Goal: Information Seeking & Learning: Learn about a topic

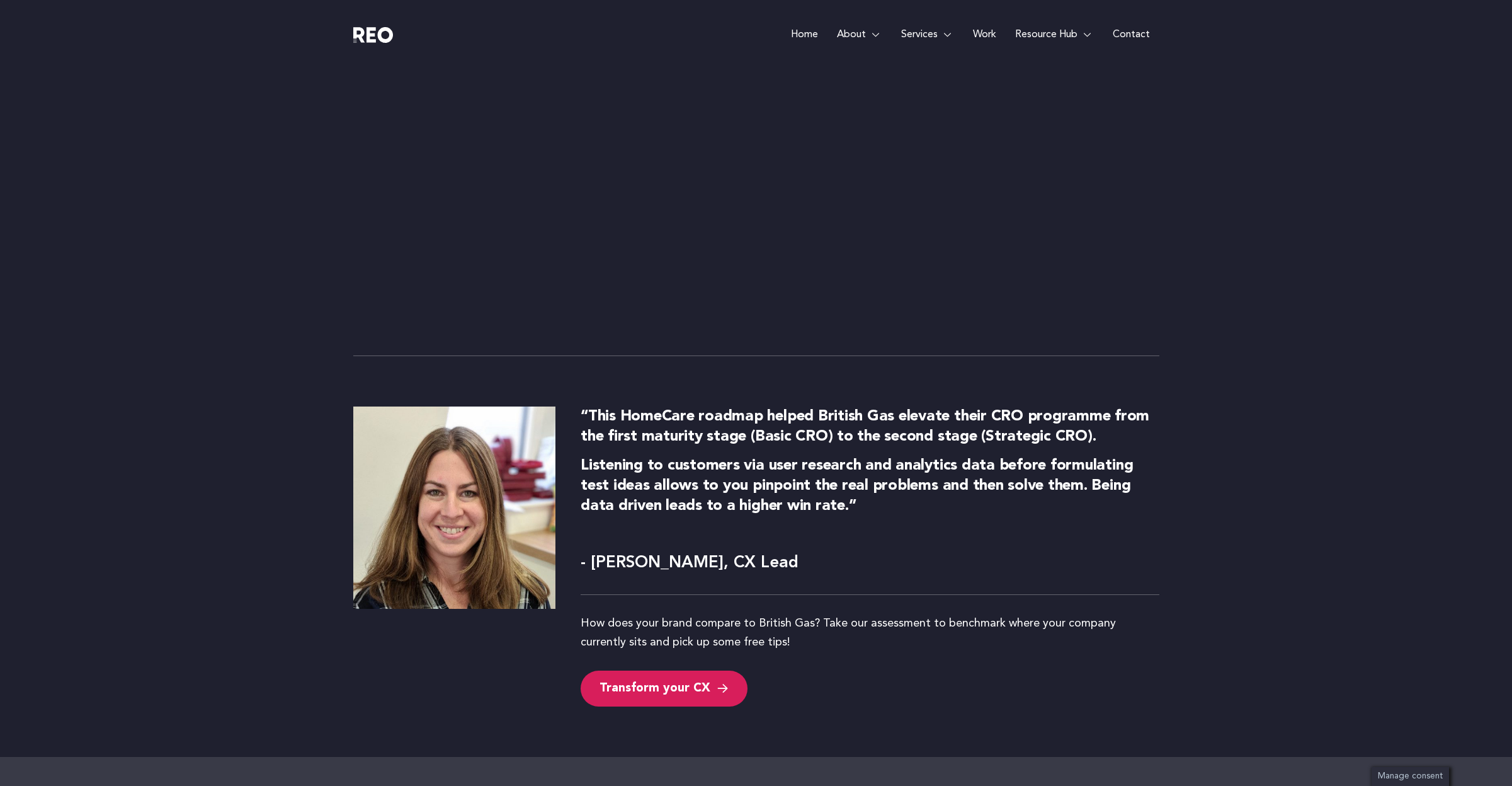
scroll to position [4528, 0]
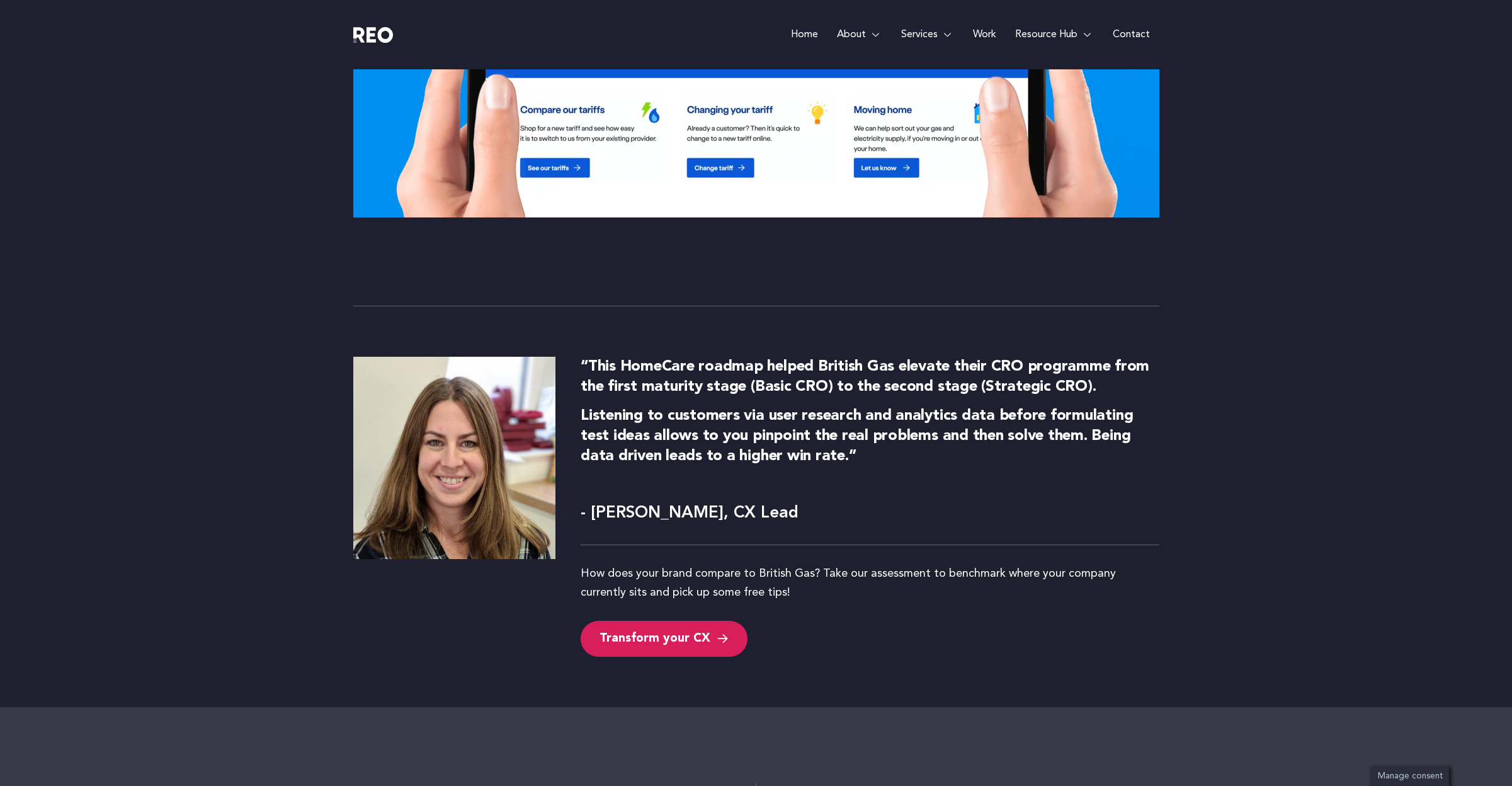
click at [789, 584] on div "How does your brand compare to British Gas? Take our assessment to benchmark wh…" at bounding box center [870, 592] width 578 height 57
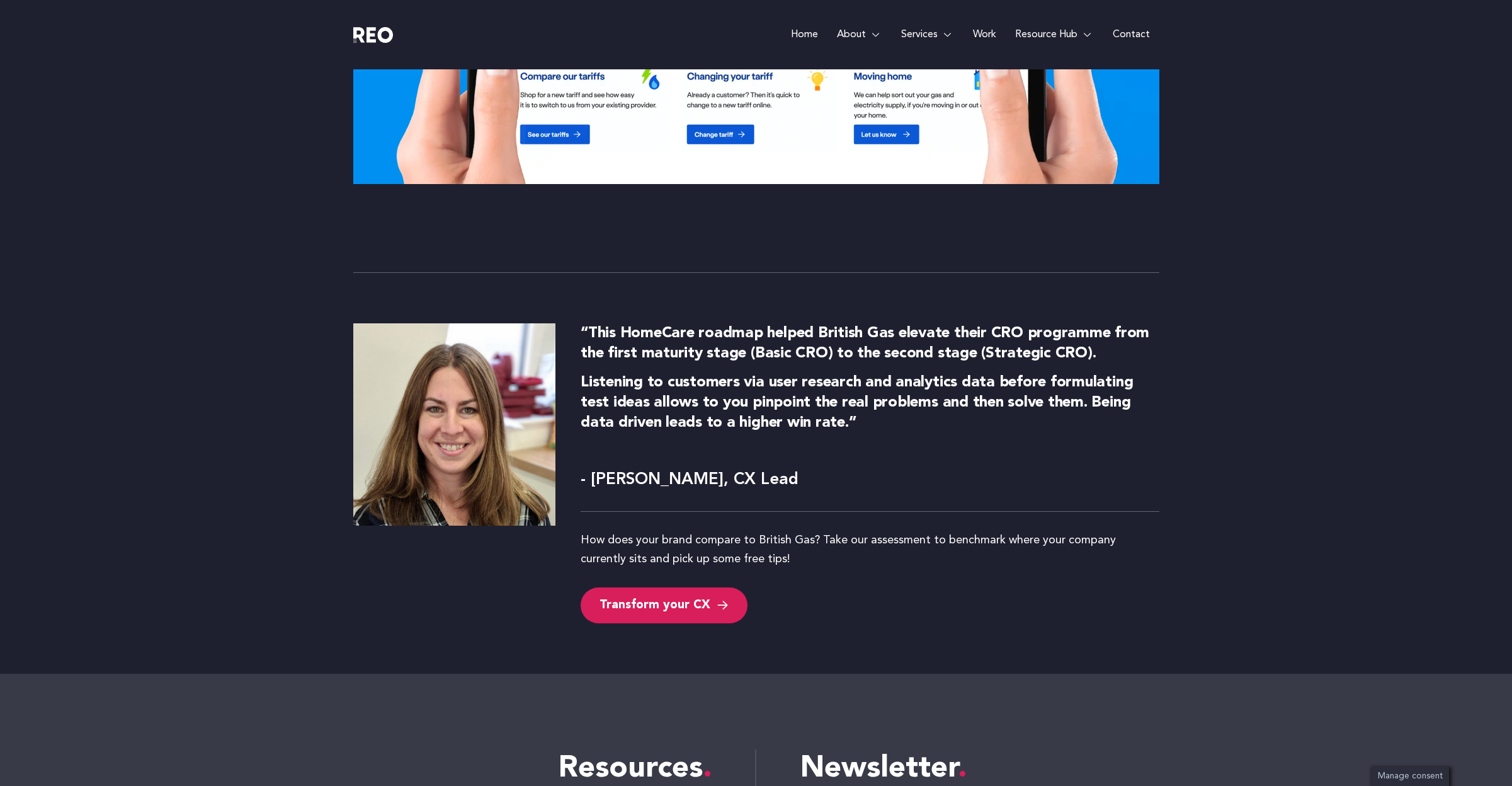
scroll to position [4564, 0]
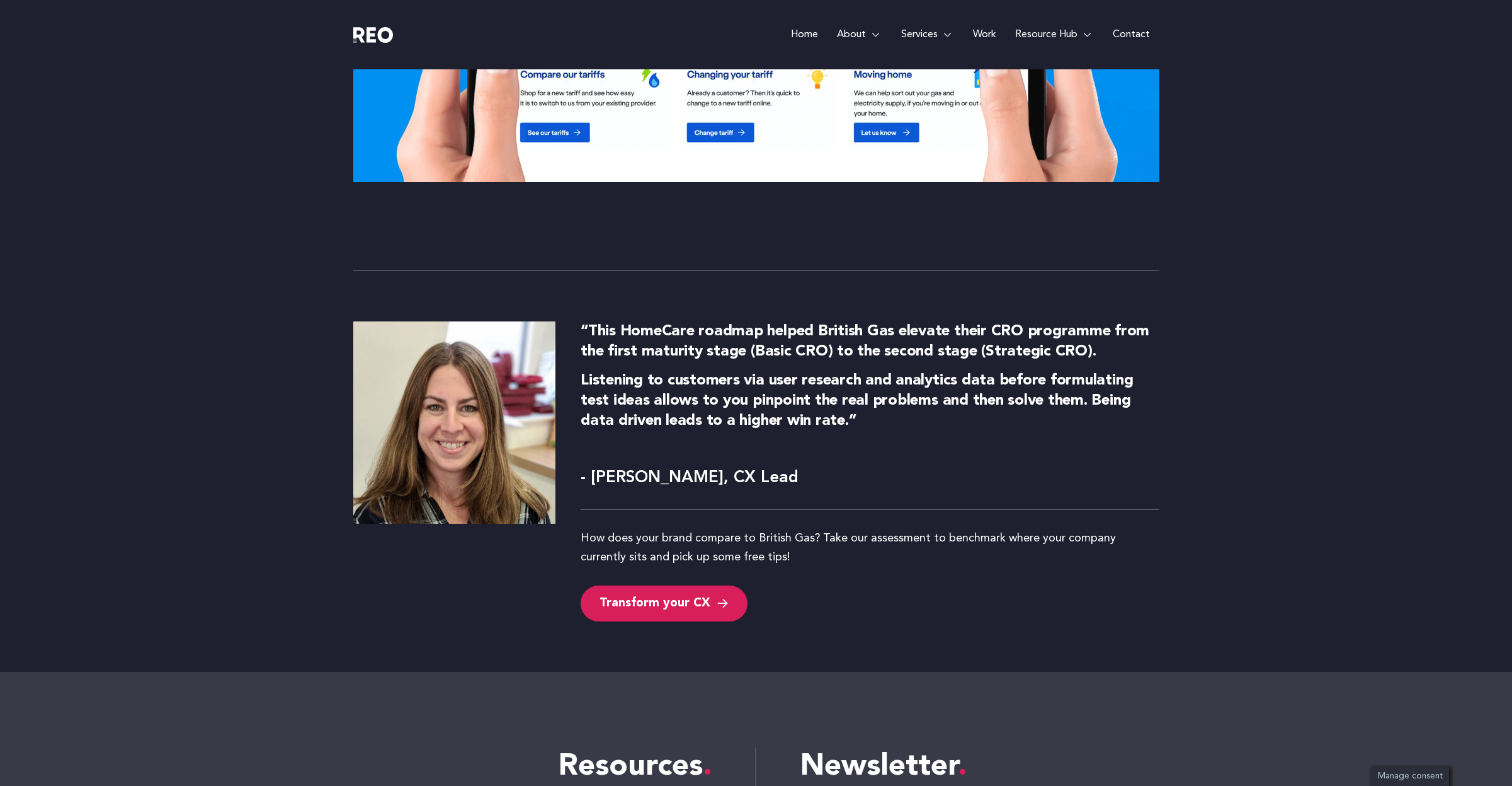
click at [838, 532] on div "How does your brand compare to British Gas? Take our assessment to benchmark wh…" at bounding box center [870, 557] width 578 height 57
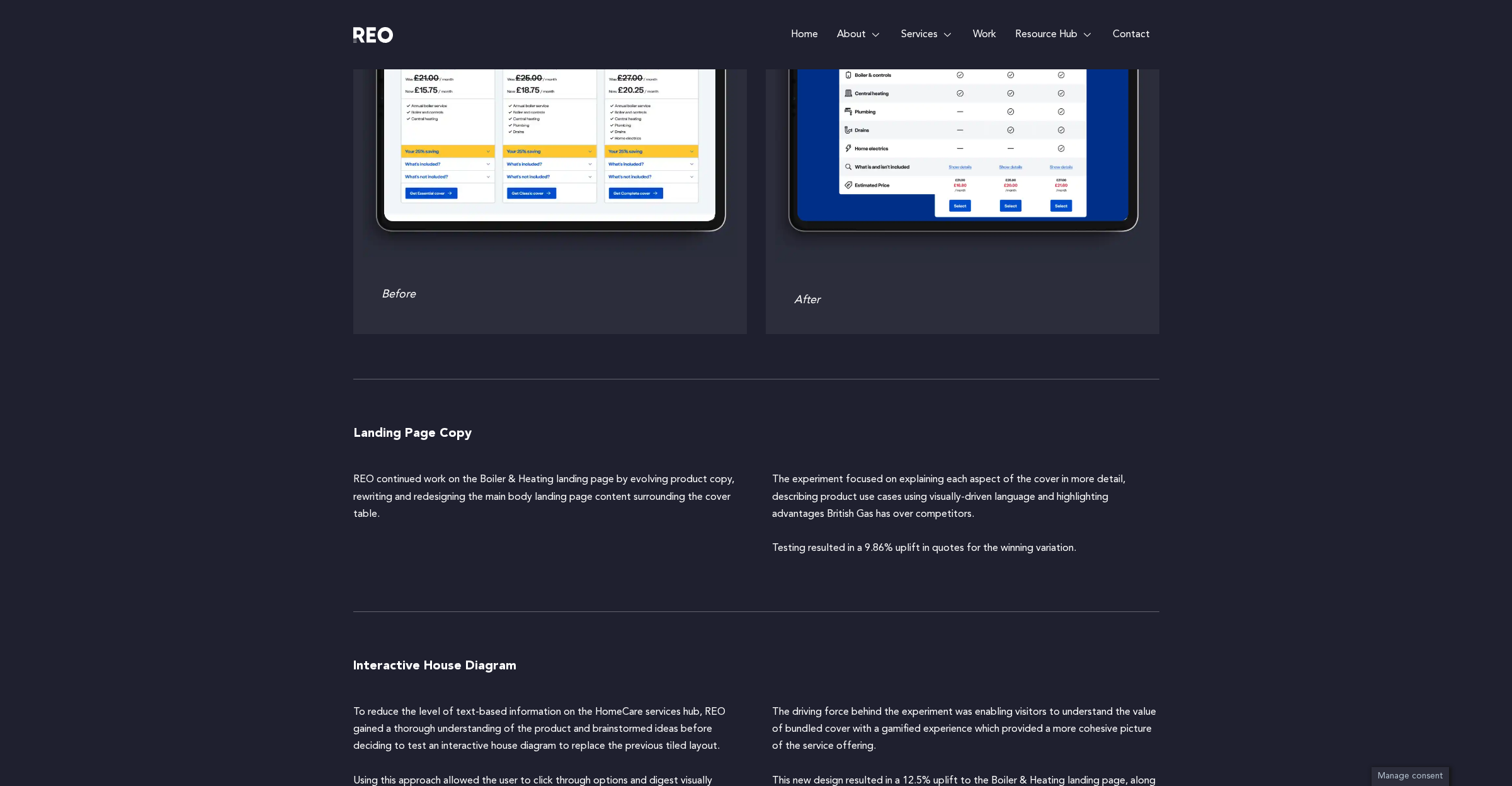
scroll to position [2630, 0]
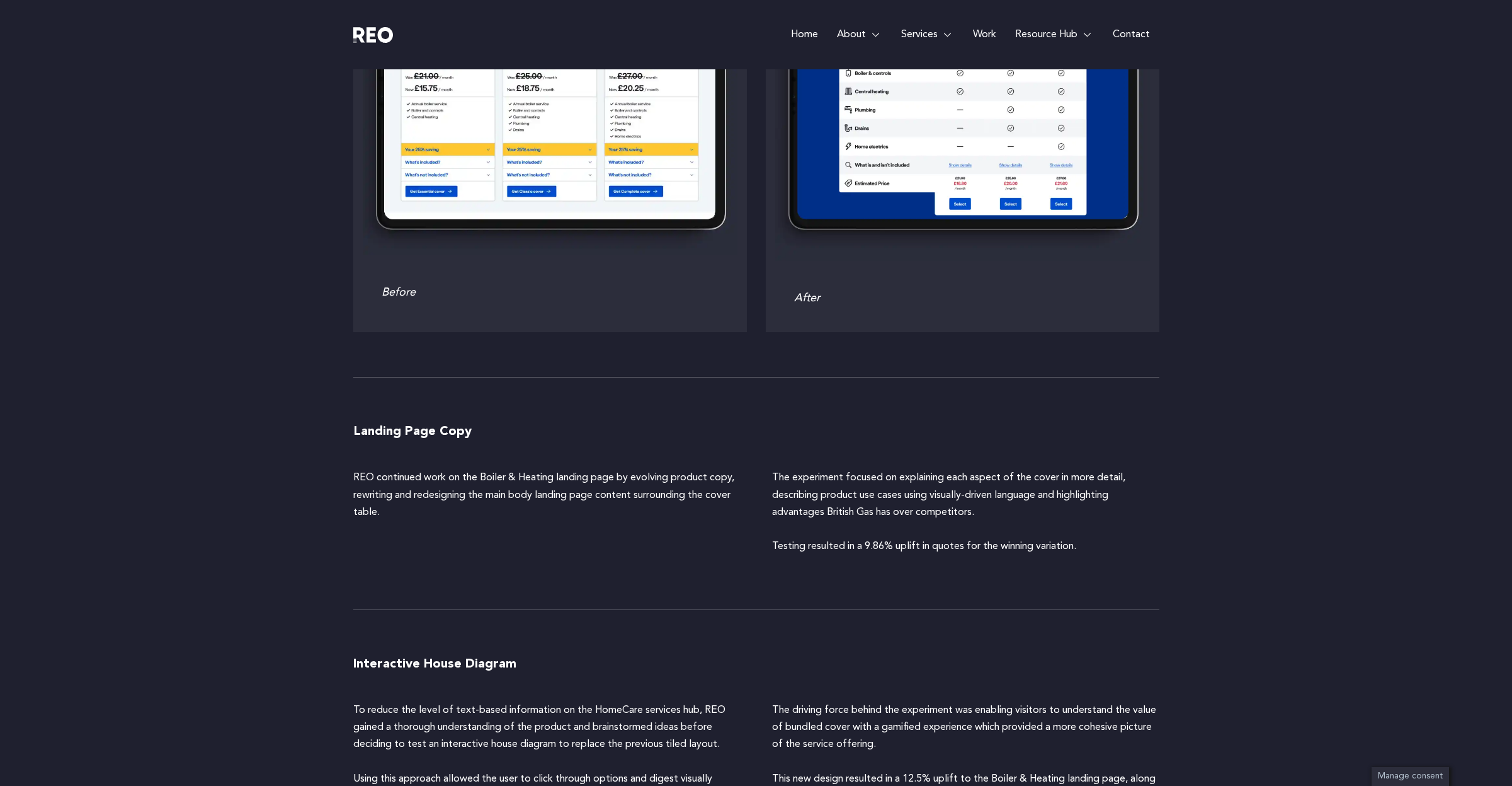
click at [487, 470] on p "REO continued work on the Boiler & Heating landing page by evolving product cop…" at bounding box center [547, 495] width 387 height 52
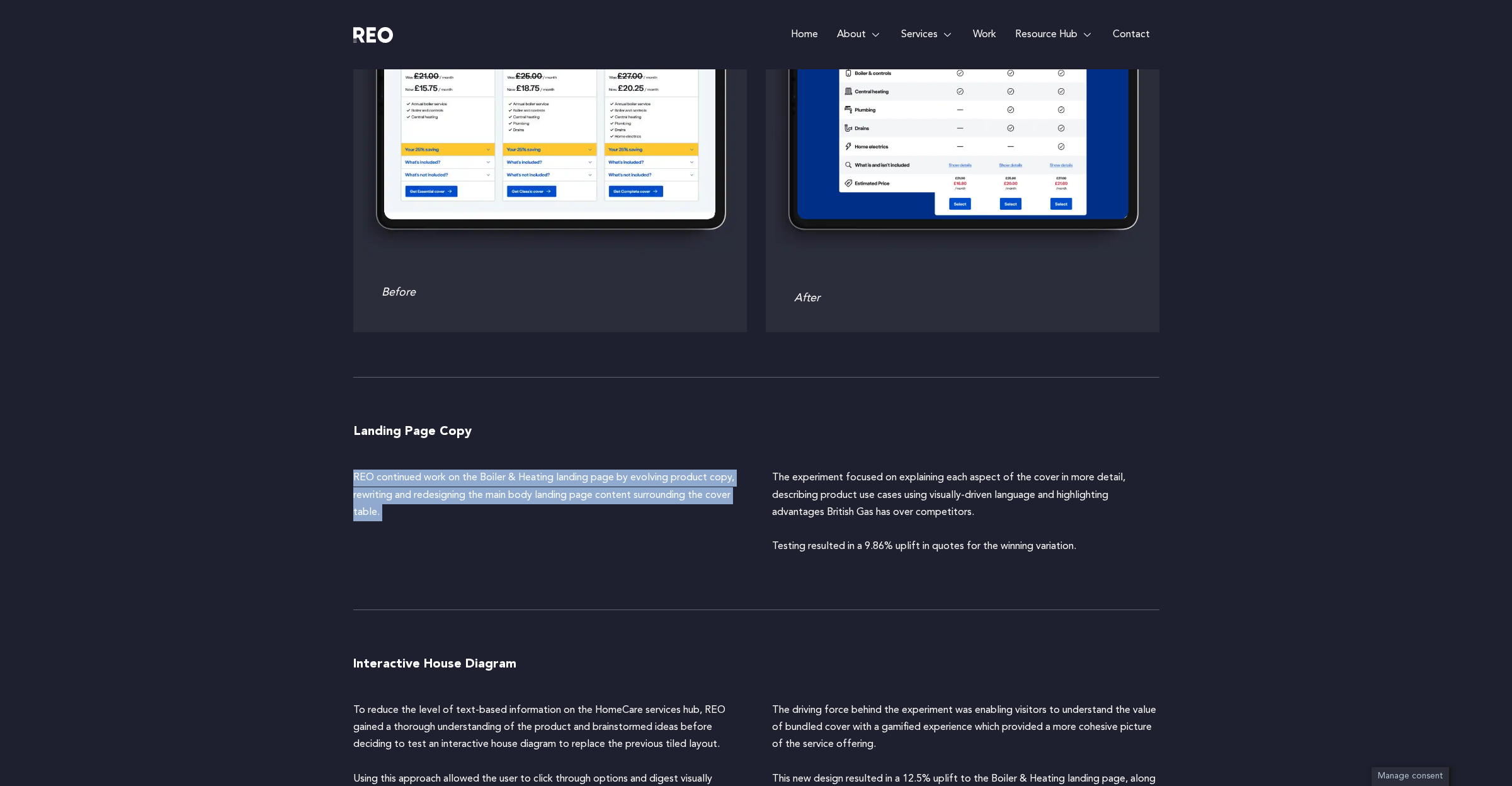
click at [487, 470] on p "REO continued work on the Boiler & Heating landing page by evolving product cop…" at bounding box center [547, 495] width 387 height 52
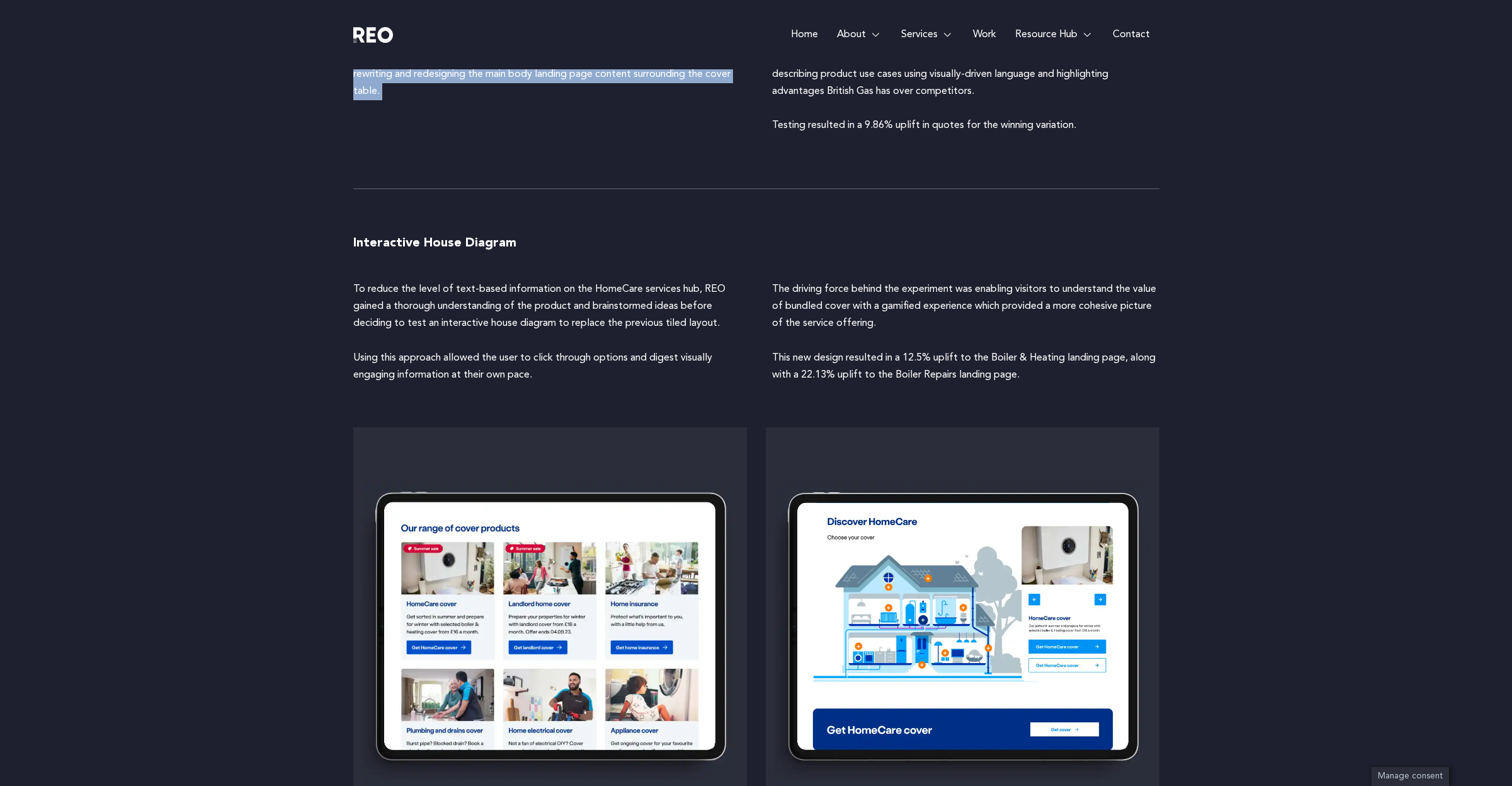
scroll to position [3054, 0]
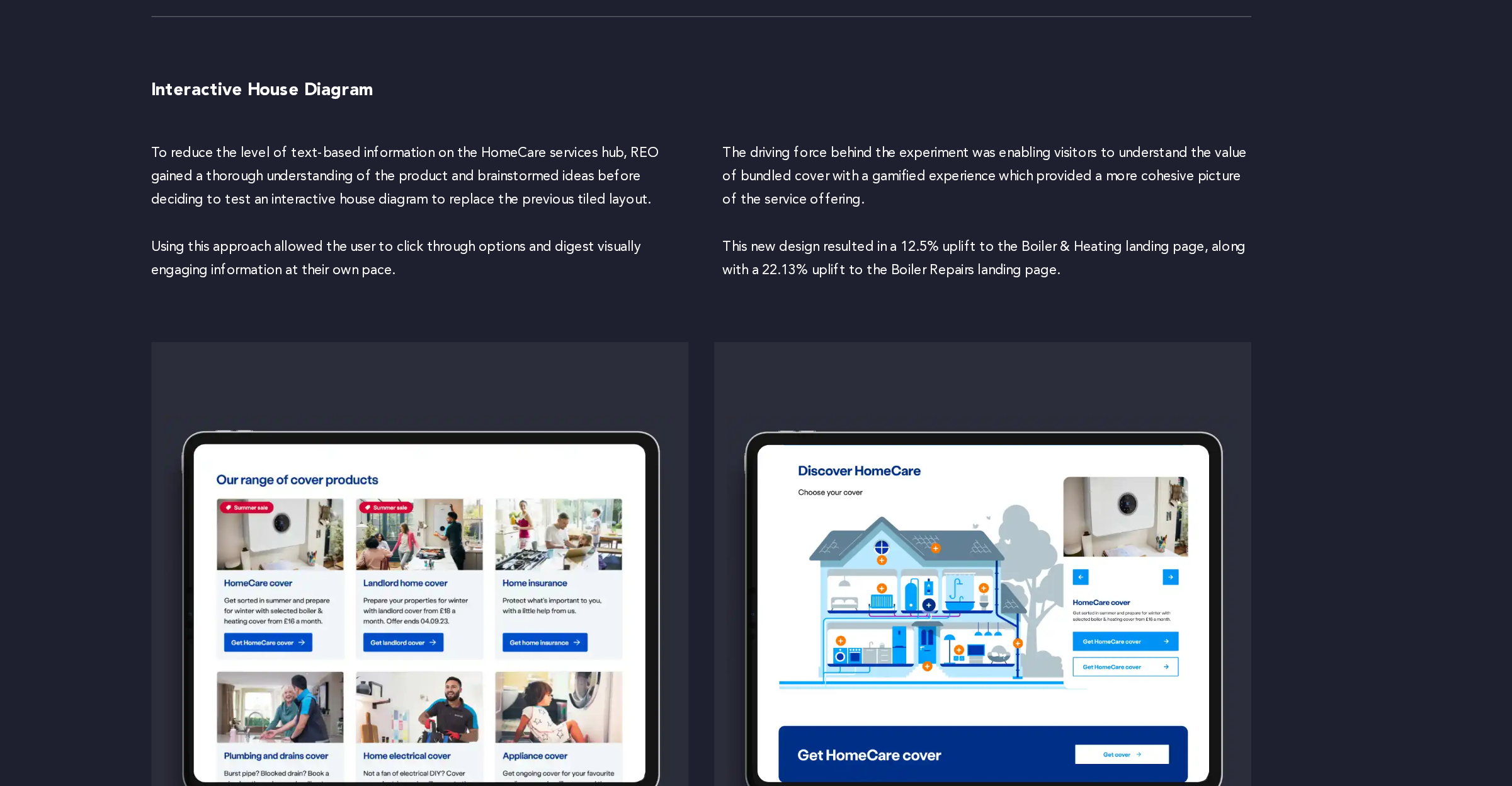
click at [757, 605] on div "Before After" at bounding box center [756, 642] width 806 height 435
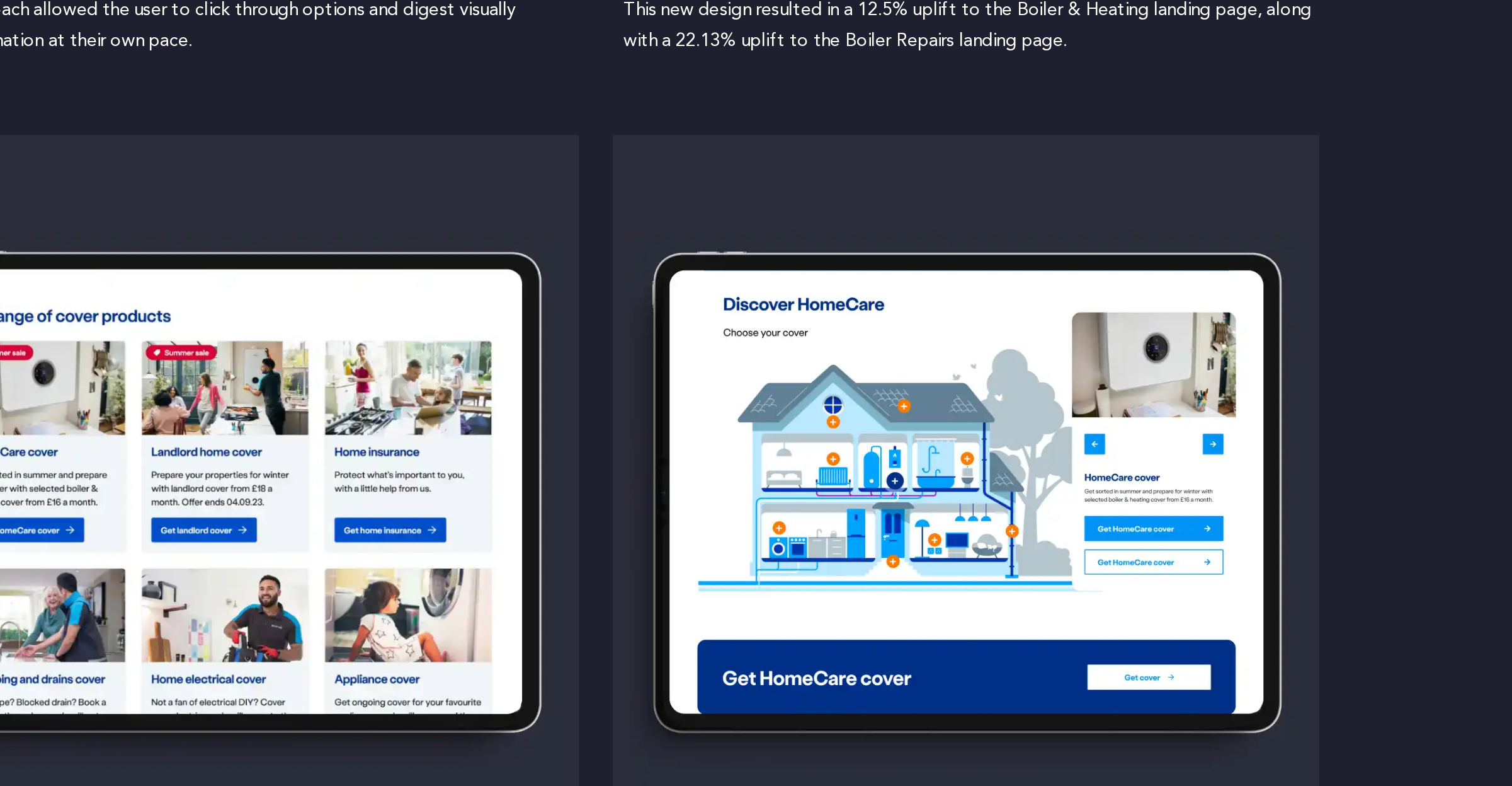
scroll to position [3058, 0]
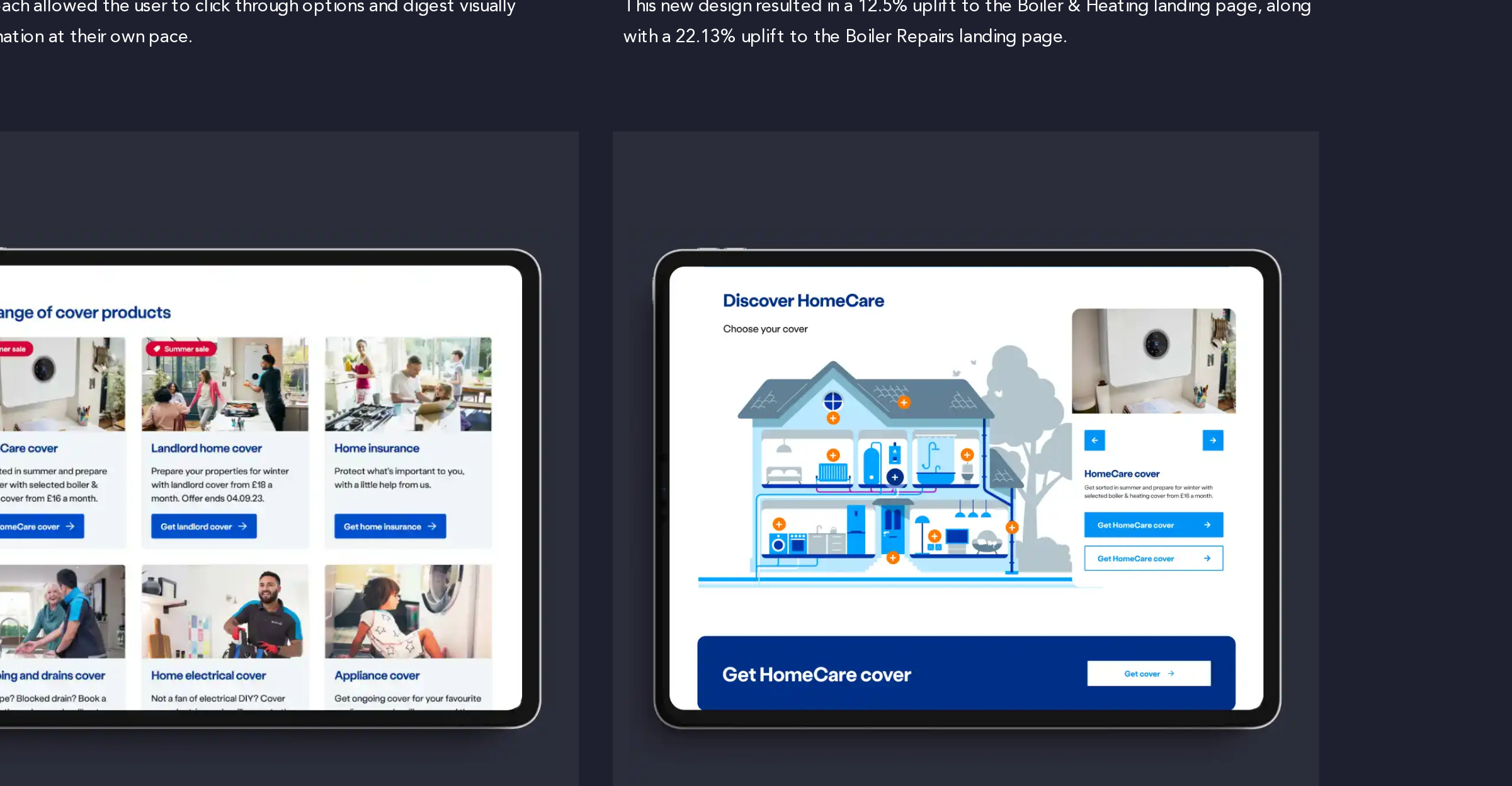
click at [752, 661] on div "Before After" at bounding box center [756, 639] width 806 height 435
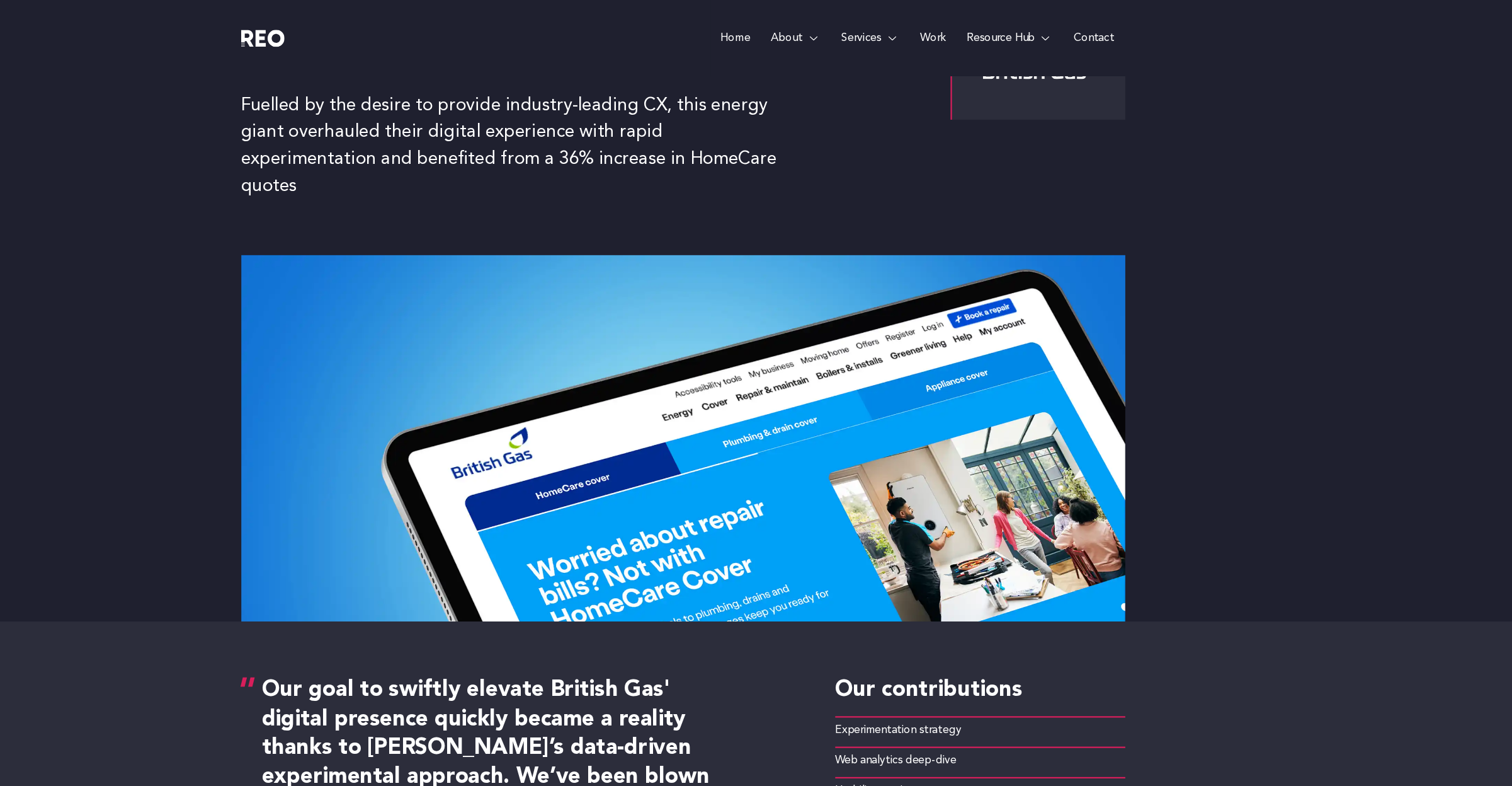
scroll to position [0, 0]
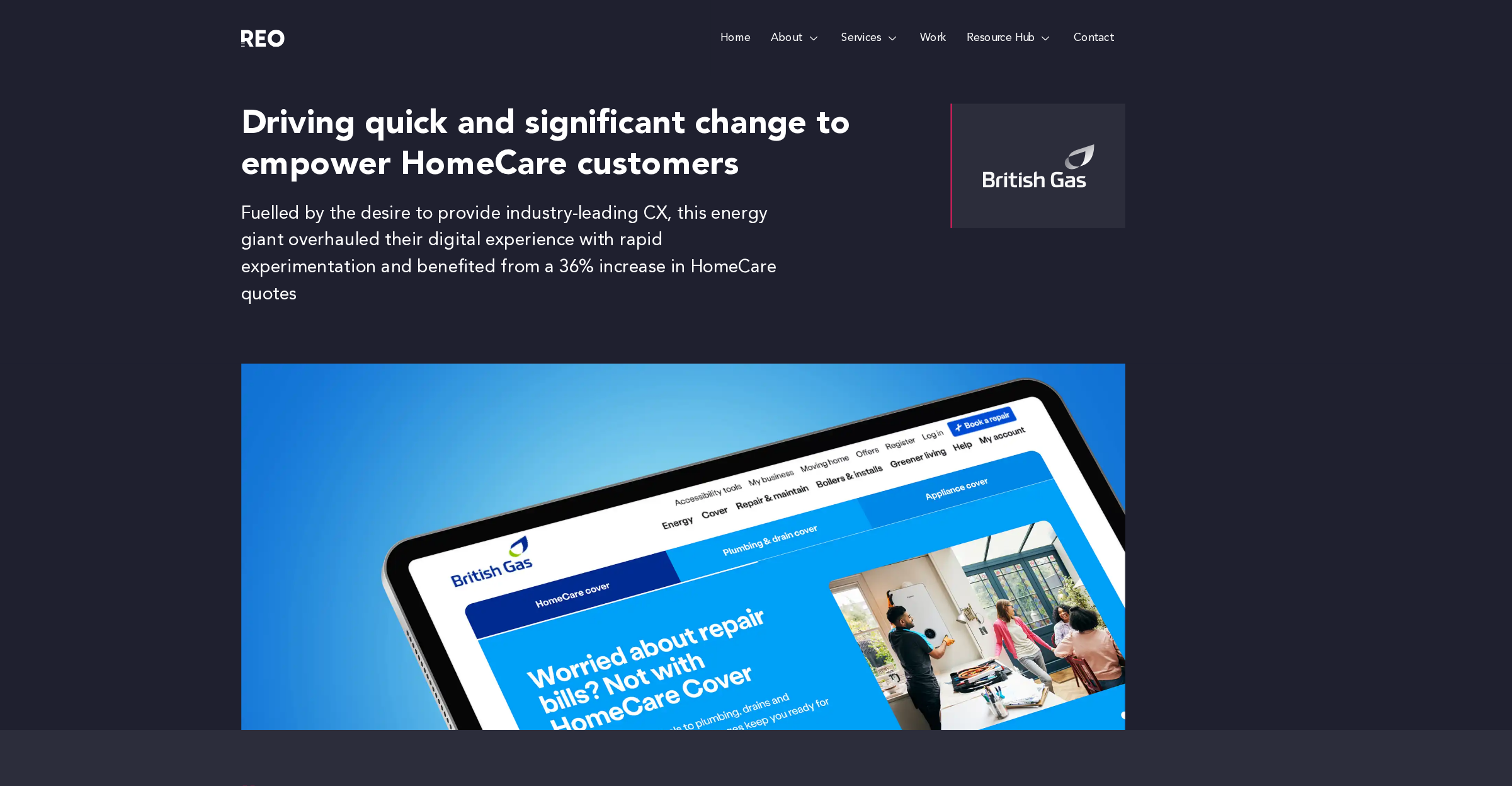
click at [395, 215] on p "Fuelled by the desire to provide industry-leading CX, this energy giant overhau…" at bounding box center [608, 231] width 510 height 98
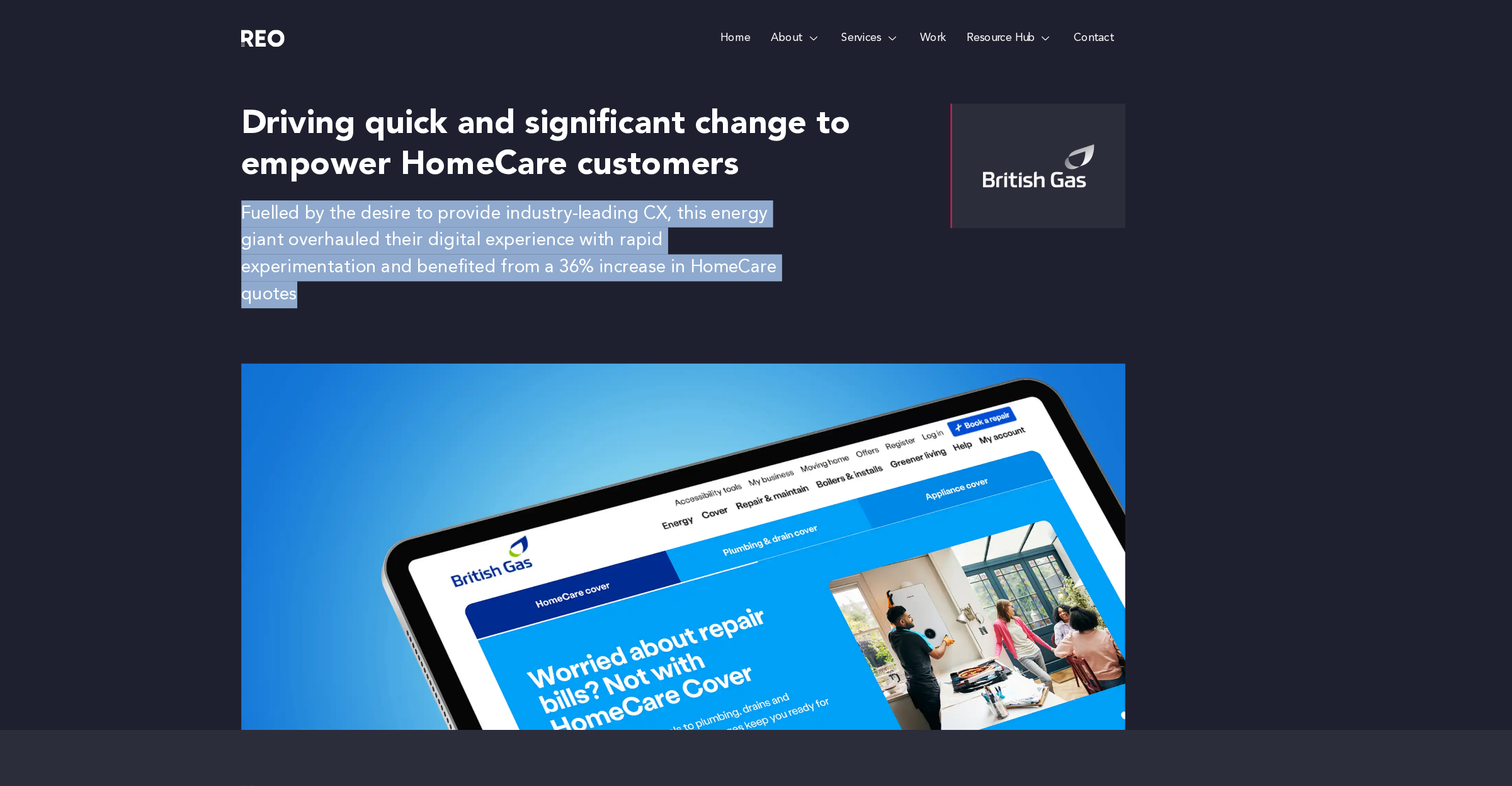
click at [395, 215] on p "Fuelled by the desire to provide industry-leading CX, this energy giant overhau…" at bounding box center [608, 231] width 510 height 98
click at [621, 268] on div "Driving quick and significant change to empower HomeCare customers Fuelled by t…" at bounding box center [756, 200] width 806 height 262
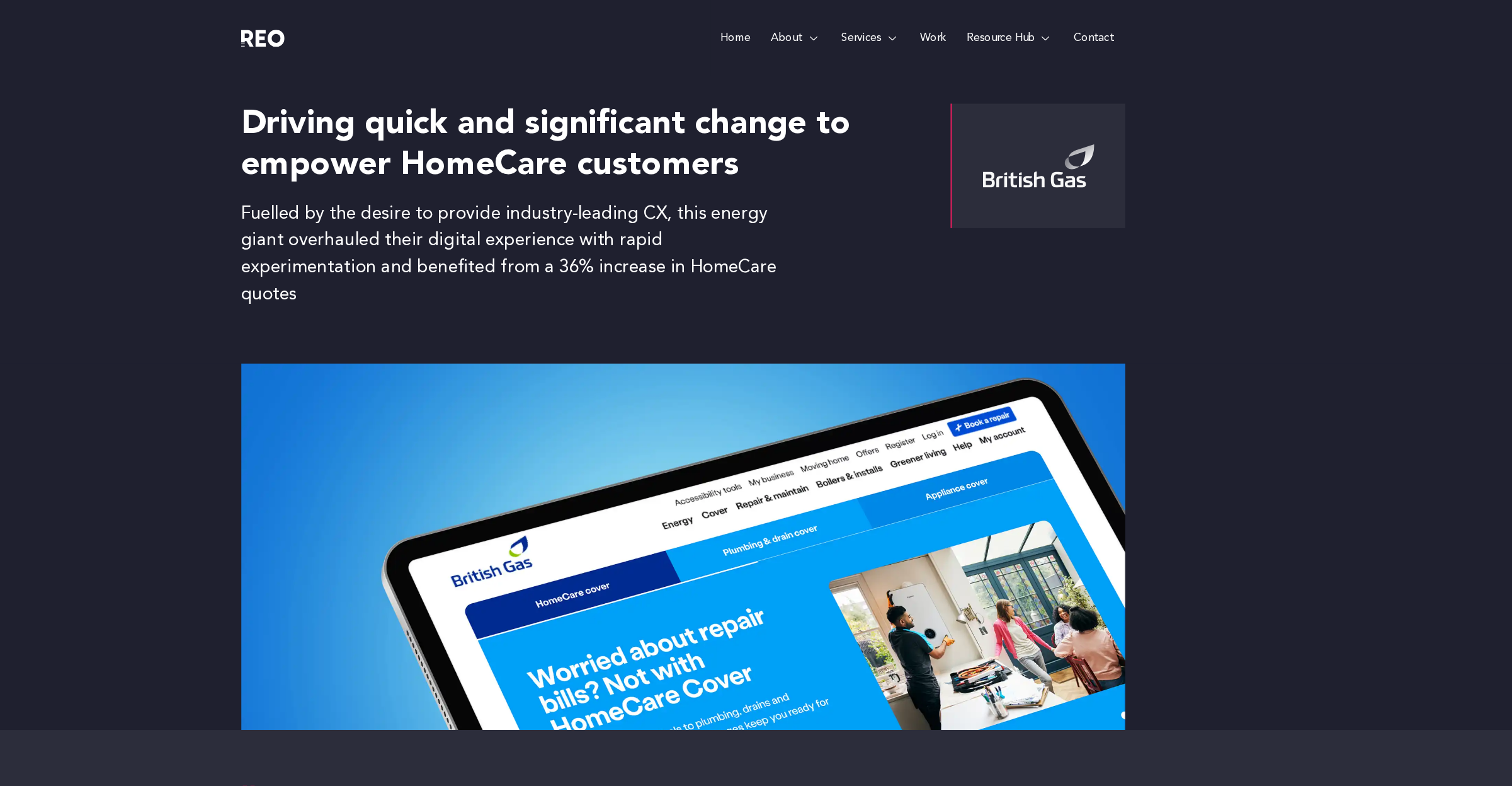
click at [450, 219] on p "Fuelled by the desire to provide industry-leading CX, this energy giant overhau…" at bounding box center [608, 231] width 510 height 98
click at [342, 522] on div at bounding box center [756, 498] width 1512 height 334
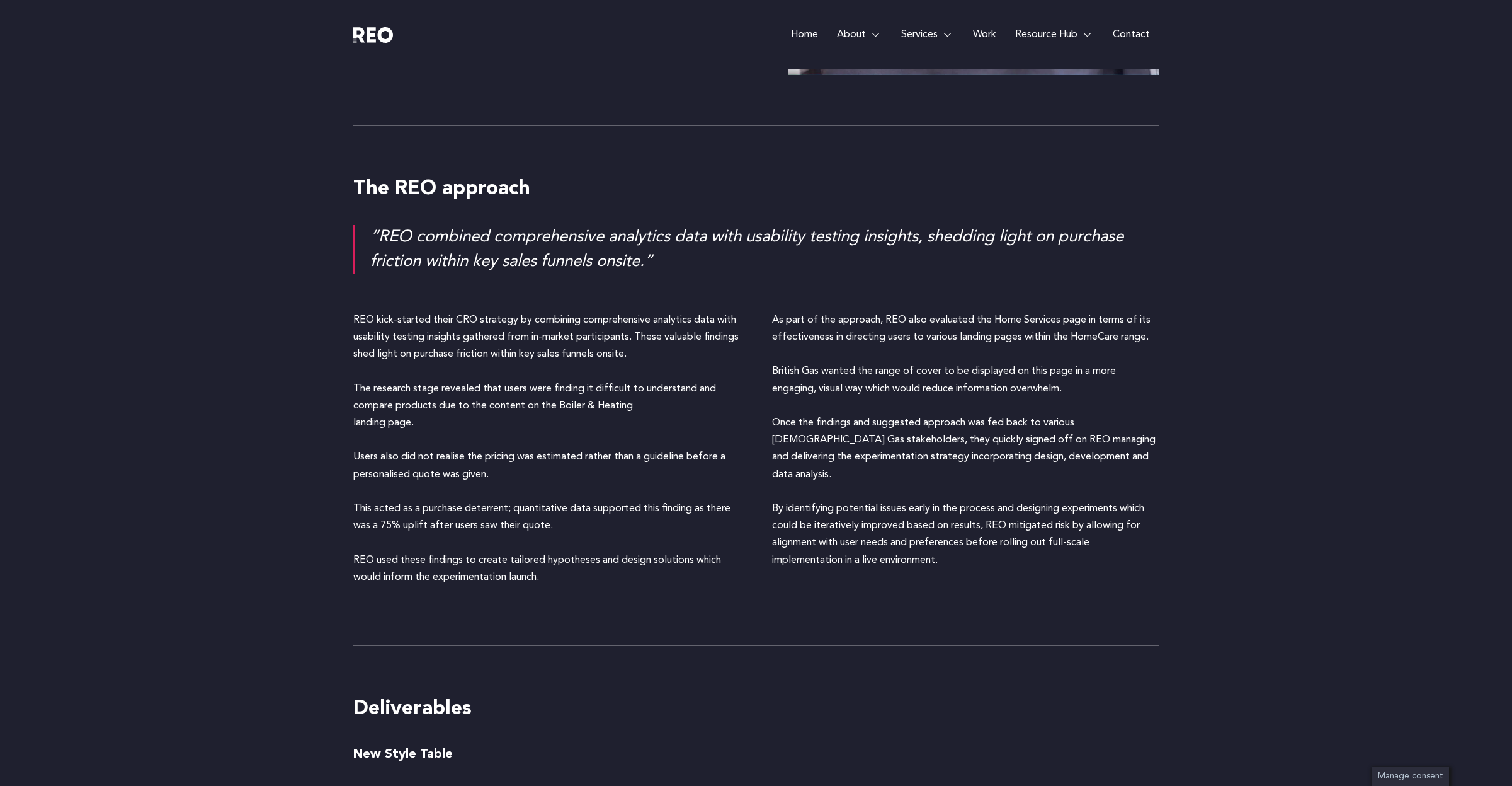
scroll to position [1618, 0]
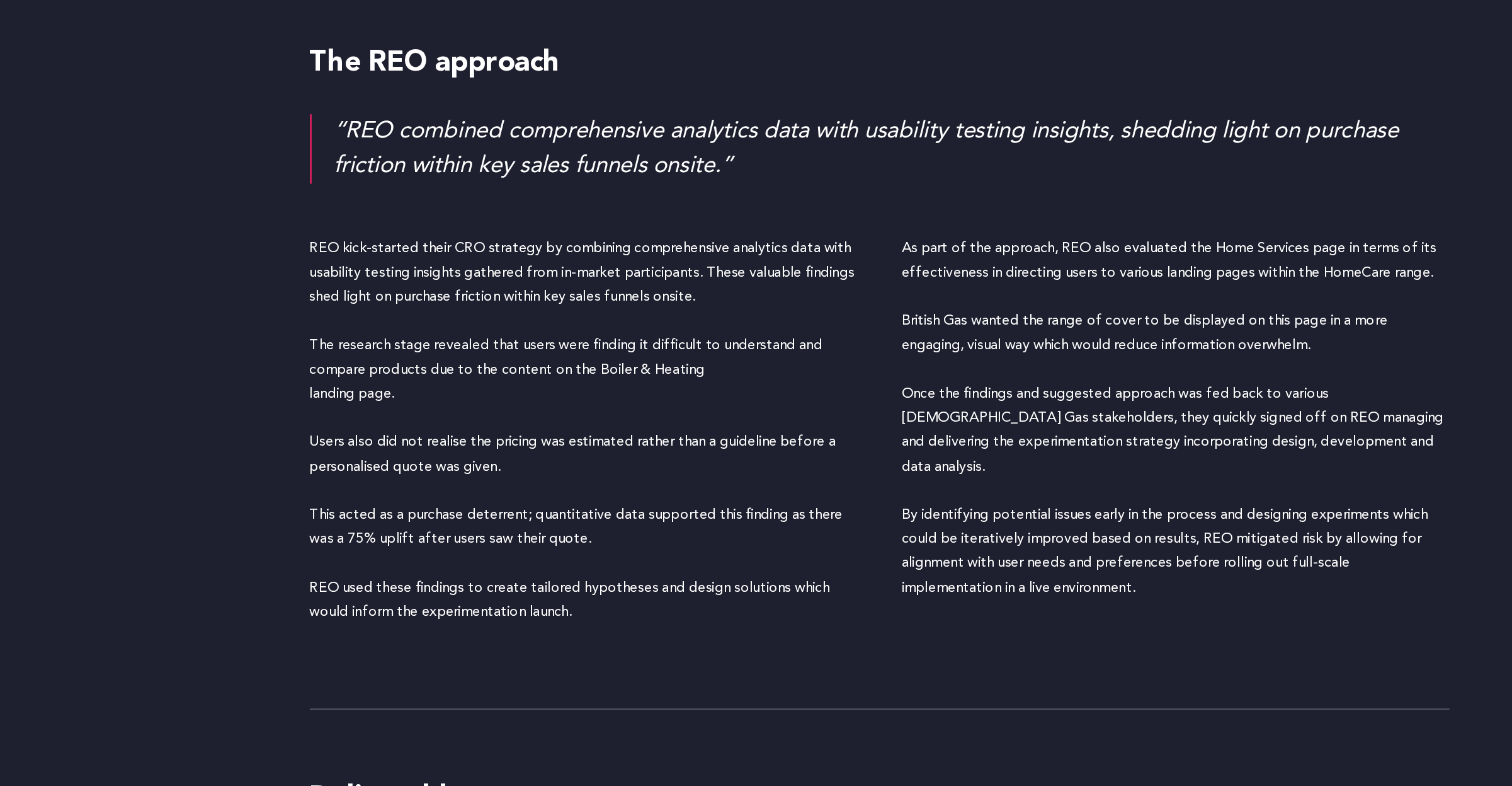
click at [468, 500] on p "REO kick-started their CRO strategy by combining comprehensive analytics data w…" at bounding box center [547, 445] width 387 height 274
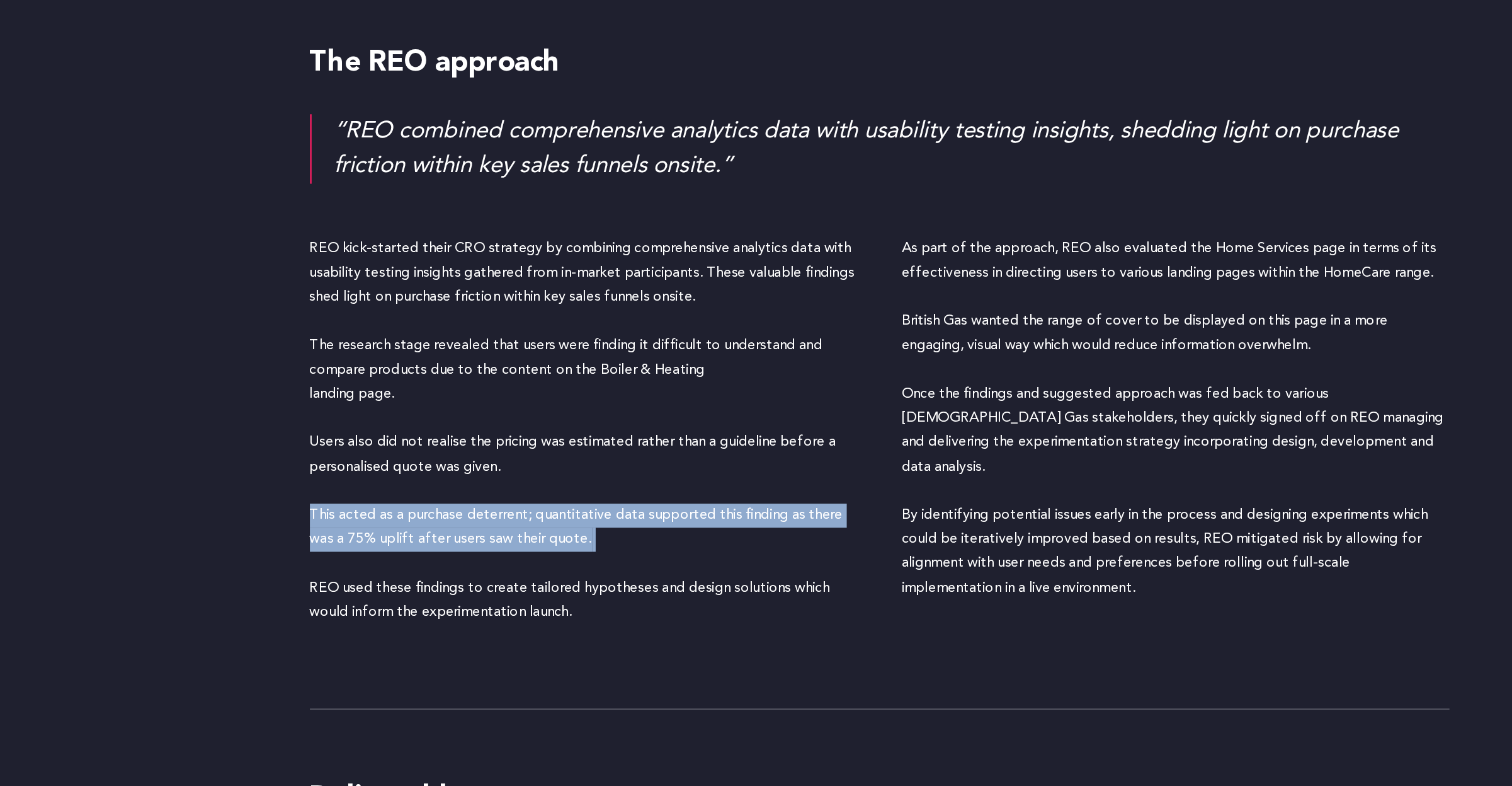
click at [468, 500] on p "REO kick-started their CRO strategy by combining comprehensive analytics data w…" at bounding box center [547, 445] width 387 height 274
click at [551, 519] on p "REO kick-started their CRO strategy by combining comprehensive analytics data w…" at bounding box center [547, 445] width 387 height 274
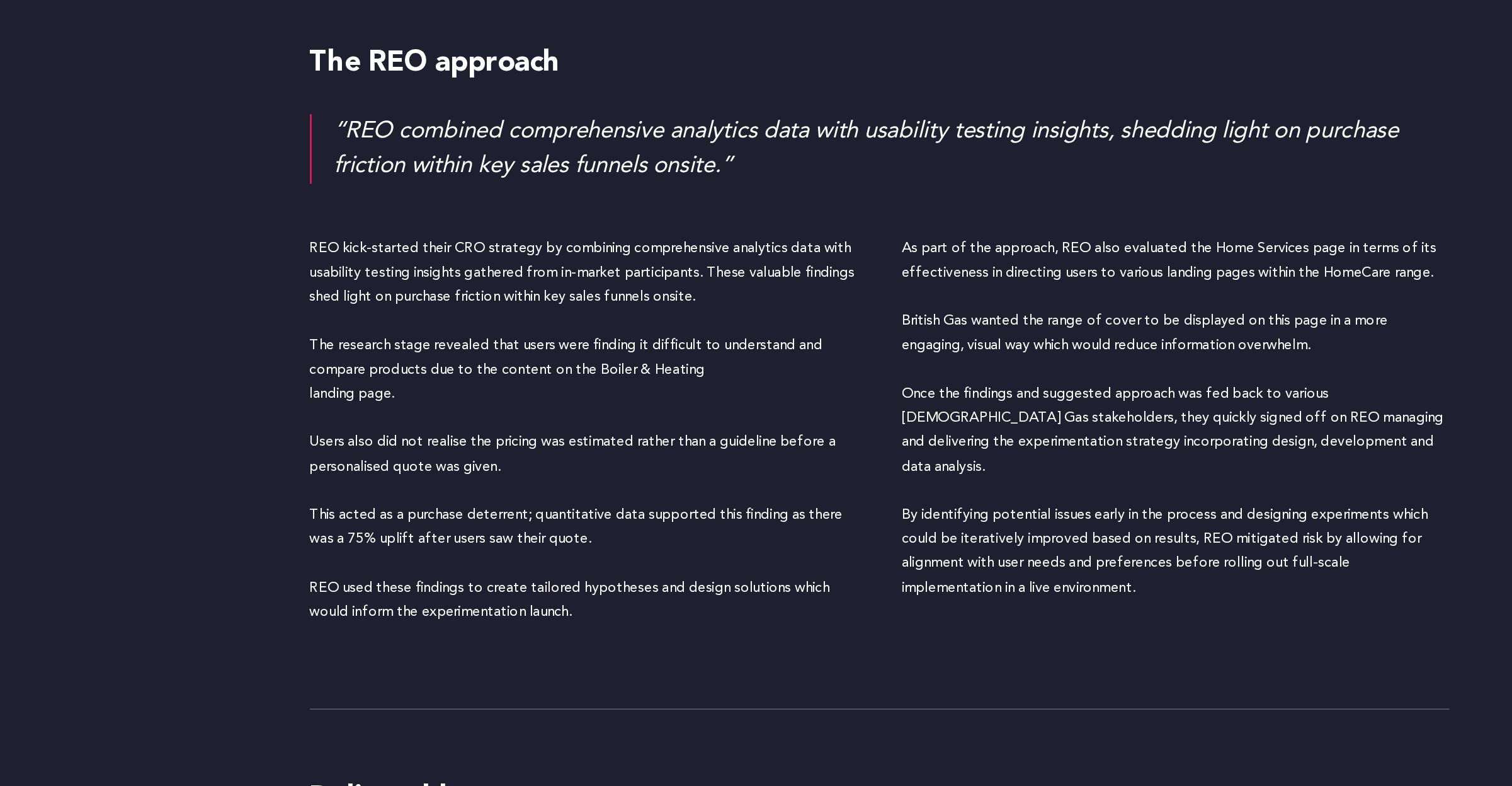
click at [478, 482] on p "REO kick-started their CRO strategy by combining comprehensive analytics data w…" at bounding box center [547, 445] width 387 height 274
click at [540, 488] on p "REO kick-started their CRO strategy by combining comprehensive analytics data w…" at bounding box center [547, 445] width 387 height 274
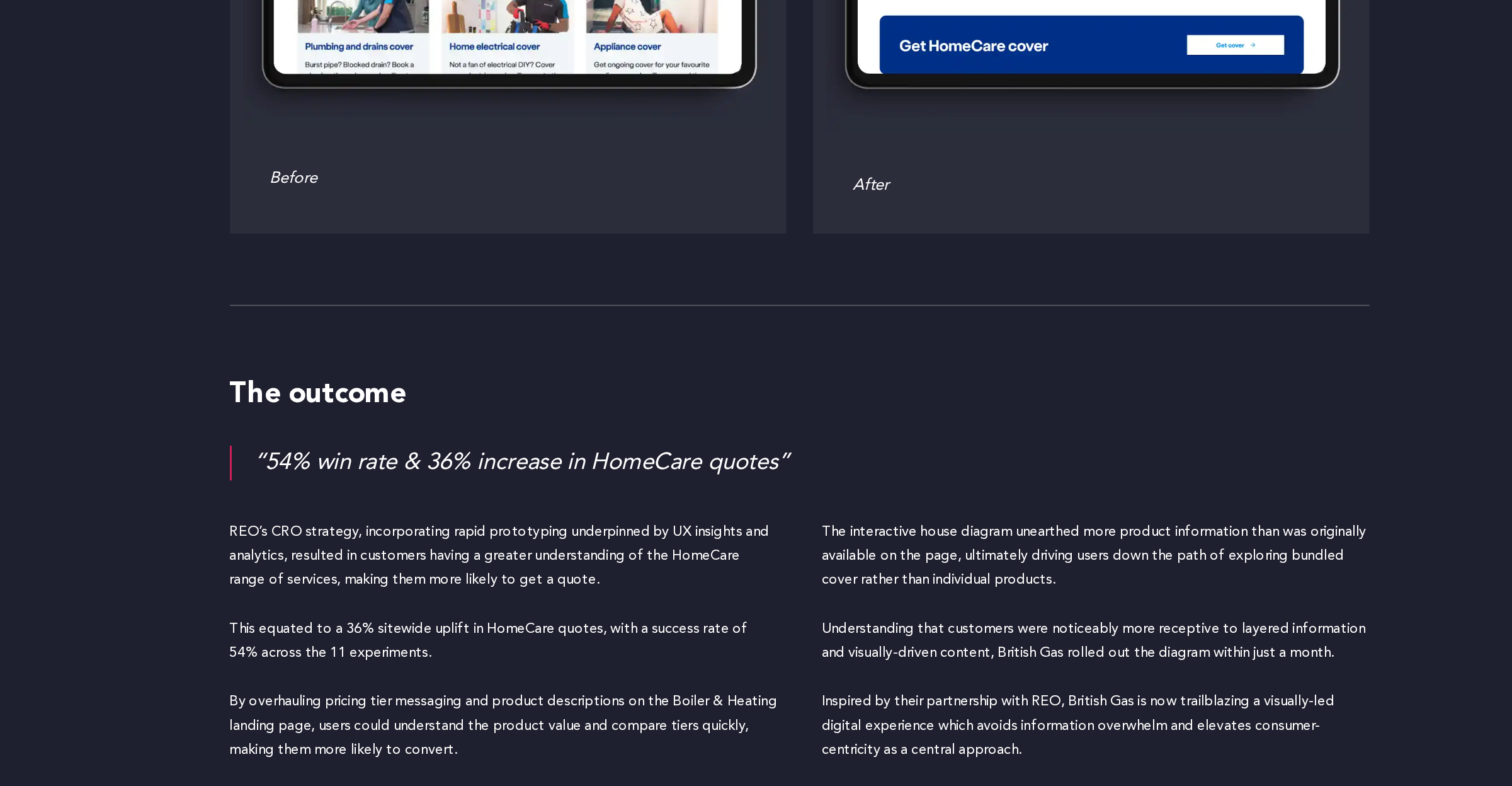
scroll to position [3587, 0]
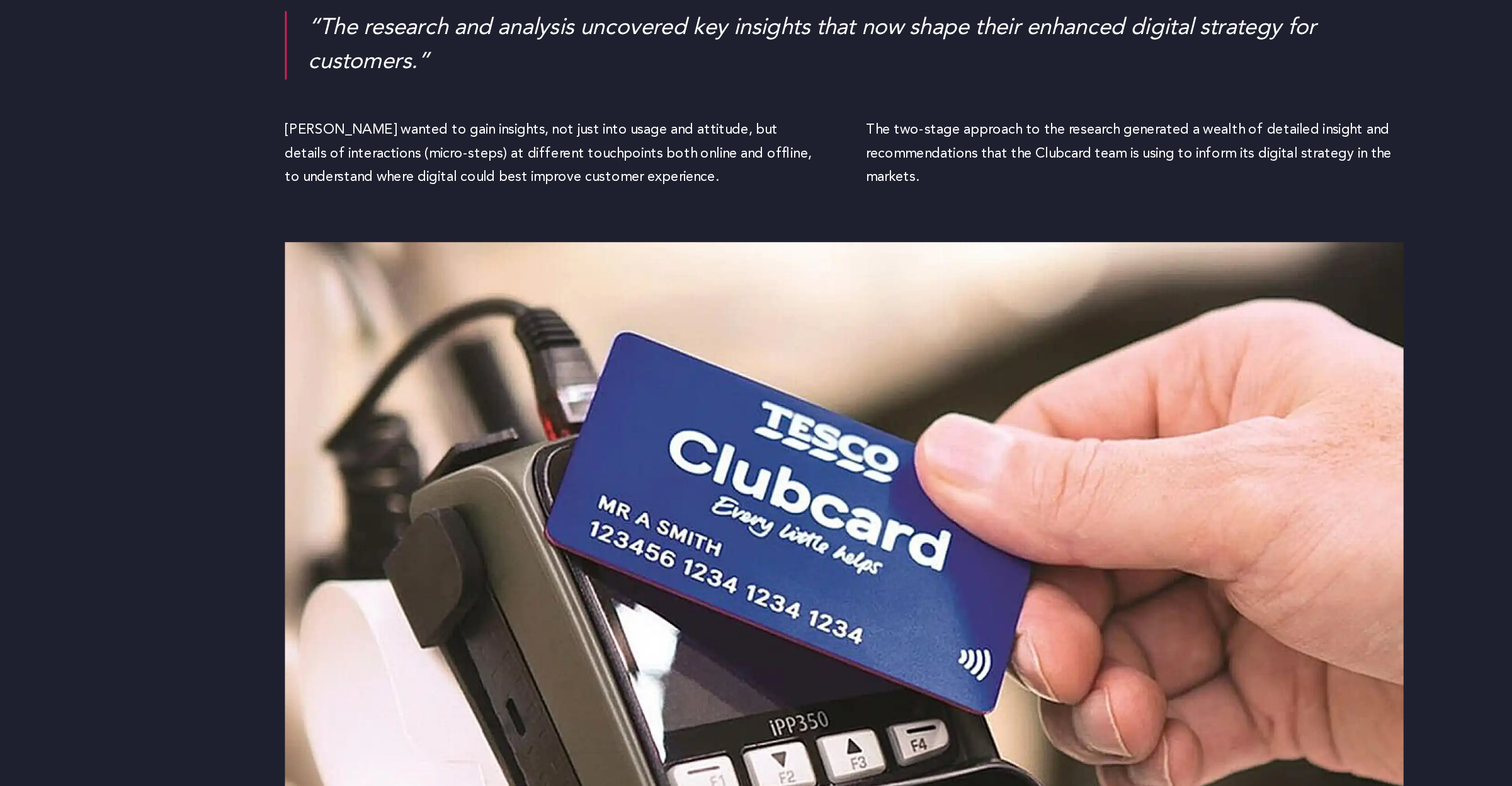
scroll to position [1834, 0]
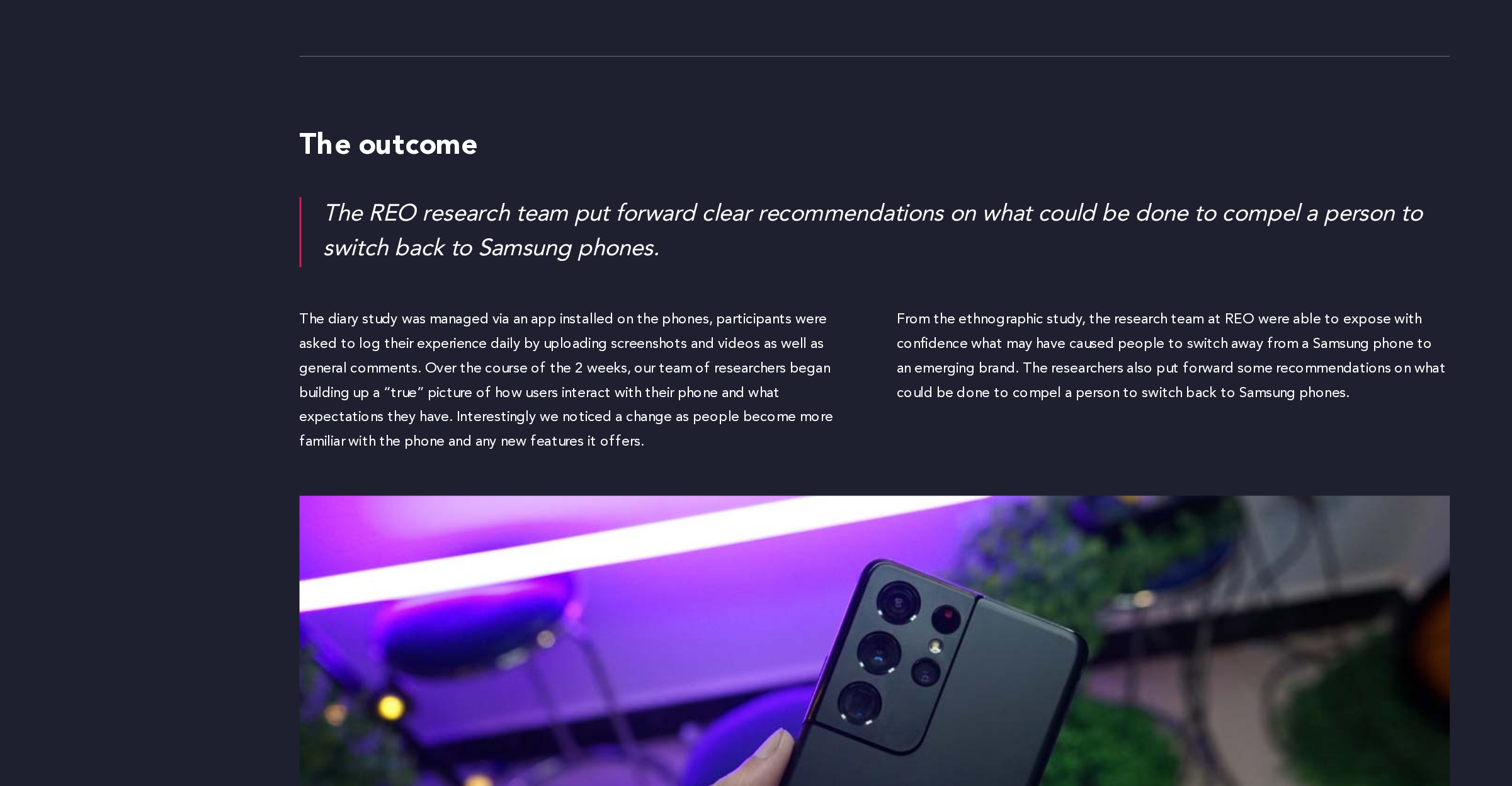
scroll to position [1657, 0]
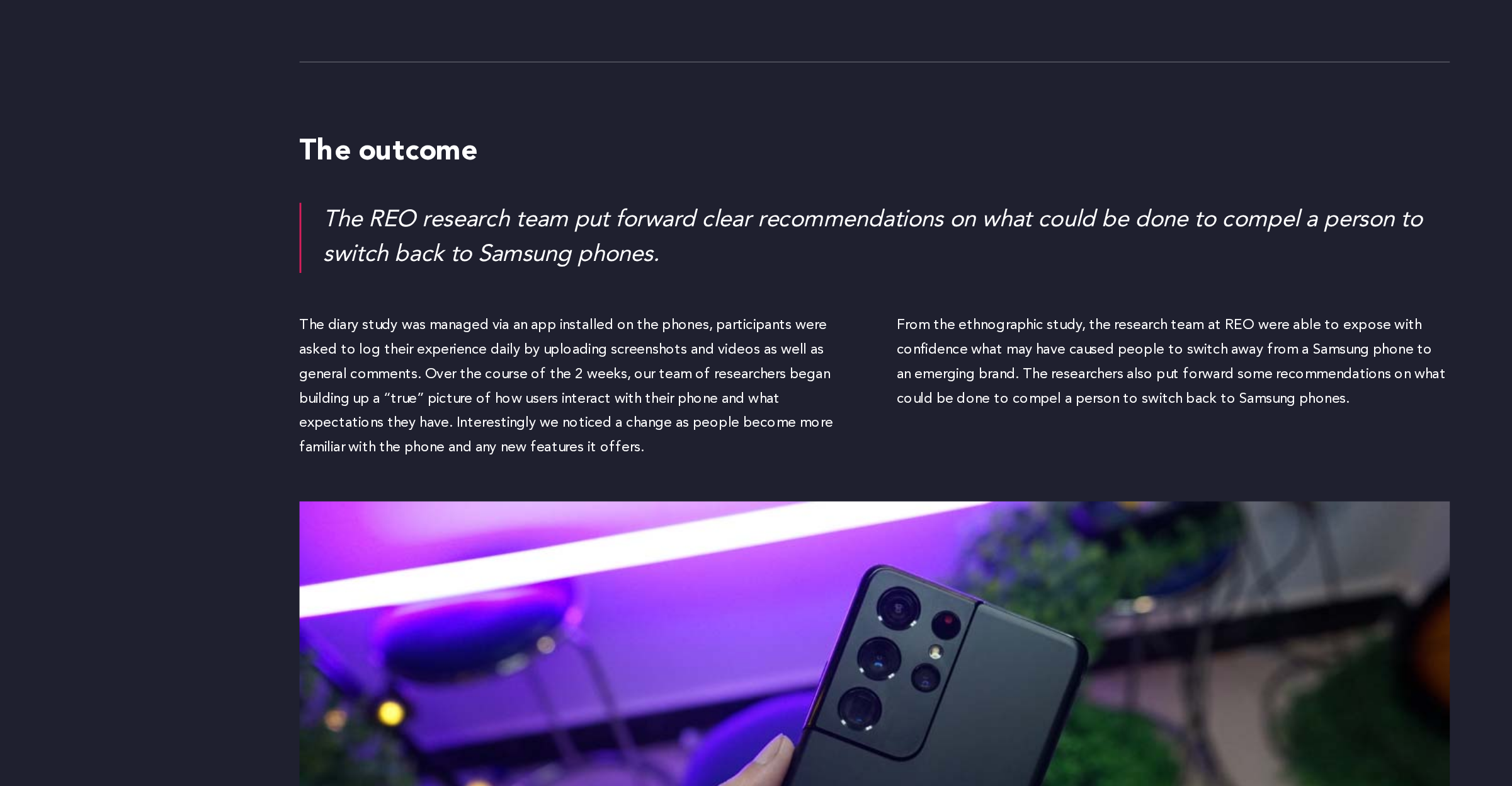
click at [550, 483] on div "The diary study was managed via an app installed on the phones, participants we…" at bounding box center [547, 506] width 387 height 102
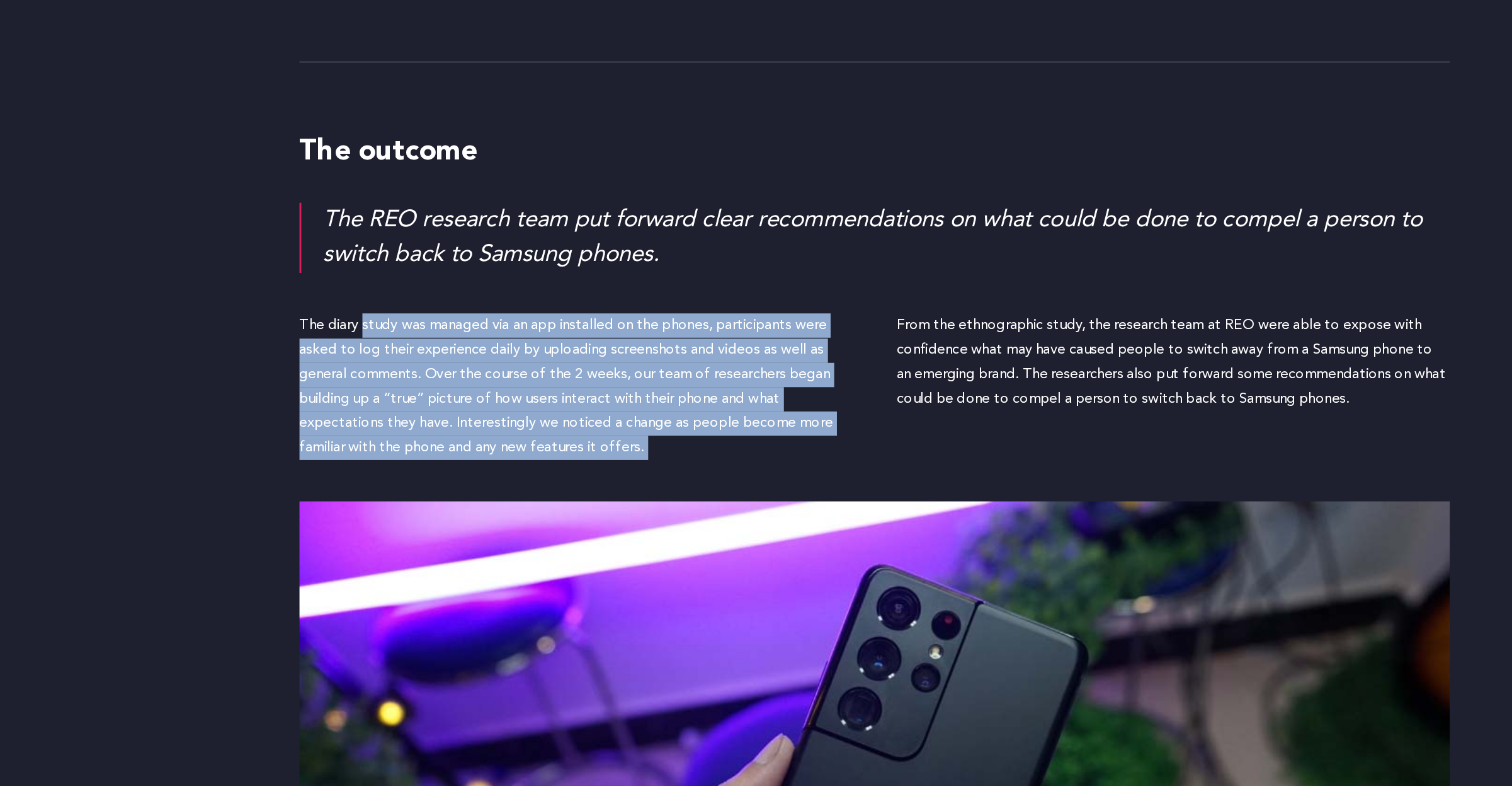
click at [619, 557] on div "The diary study was managed via an app installed on the phones, participants we…" at bounding box center [547, 506] width 387 height 102
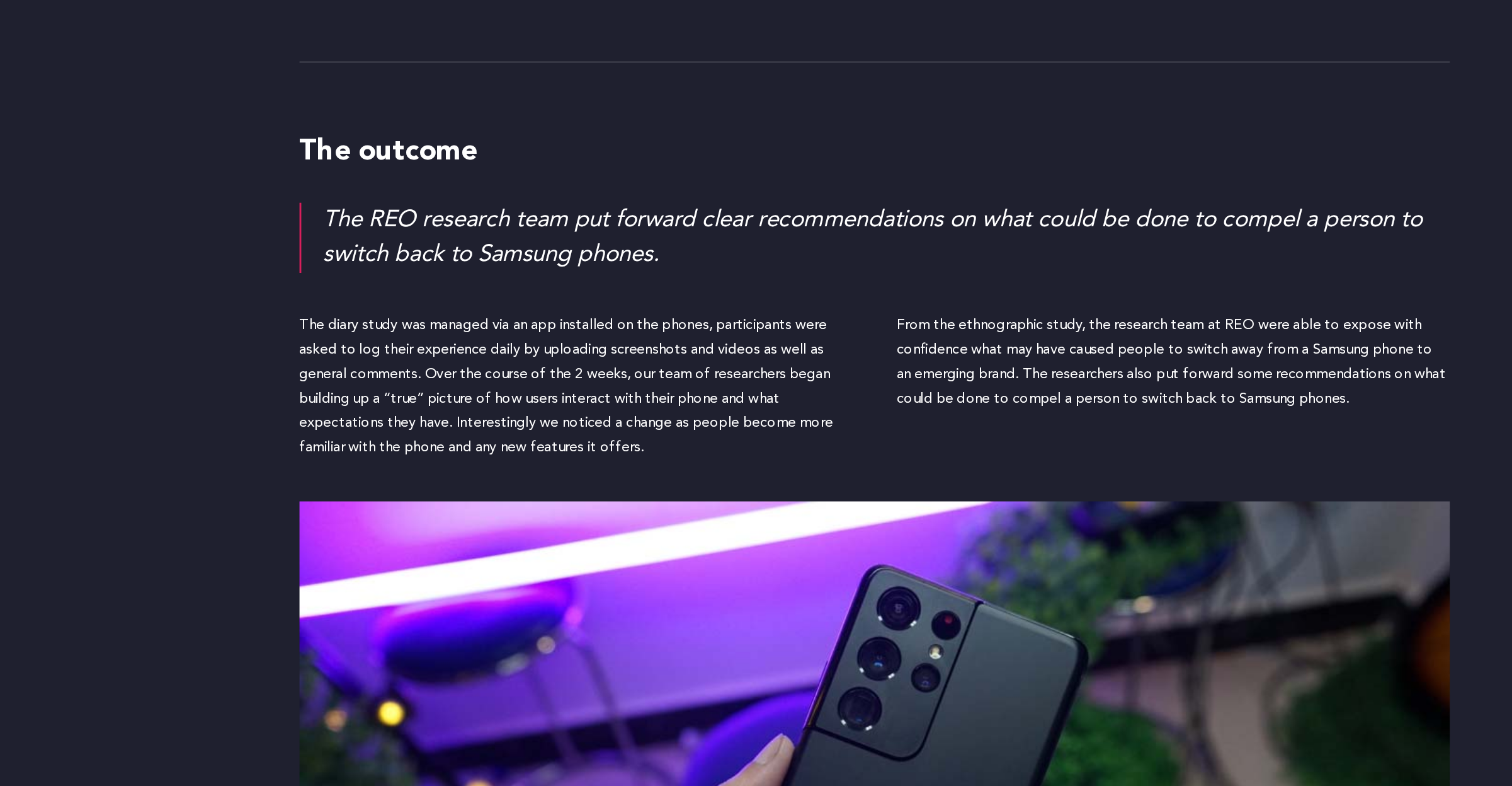
click at [948, 525] on div "From the ethnographic study, the research team at REO were able to expose with …" at bounding box center [966, 506] width 387 height 102
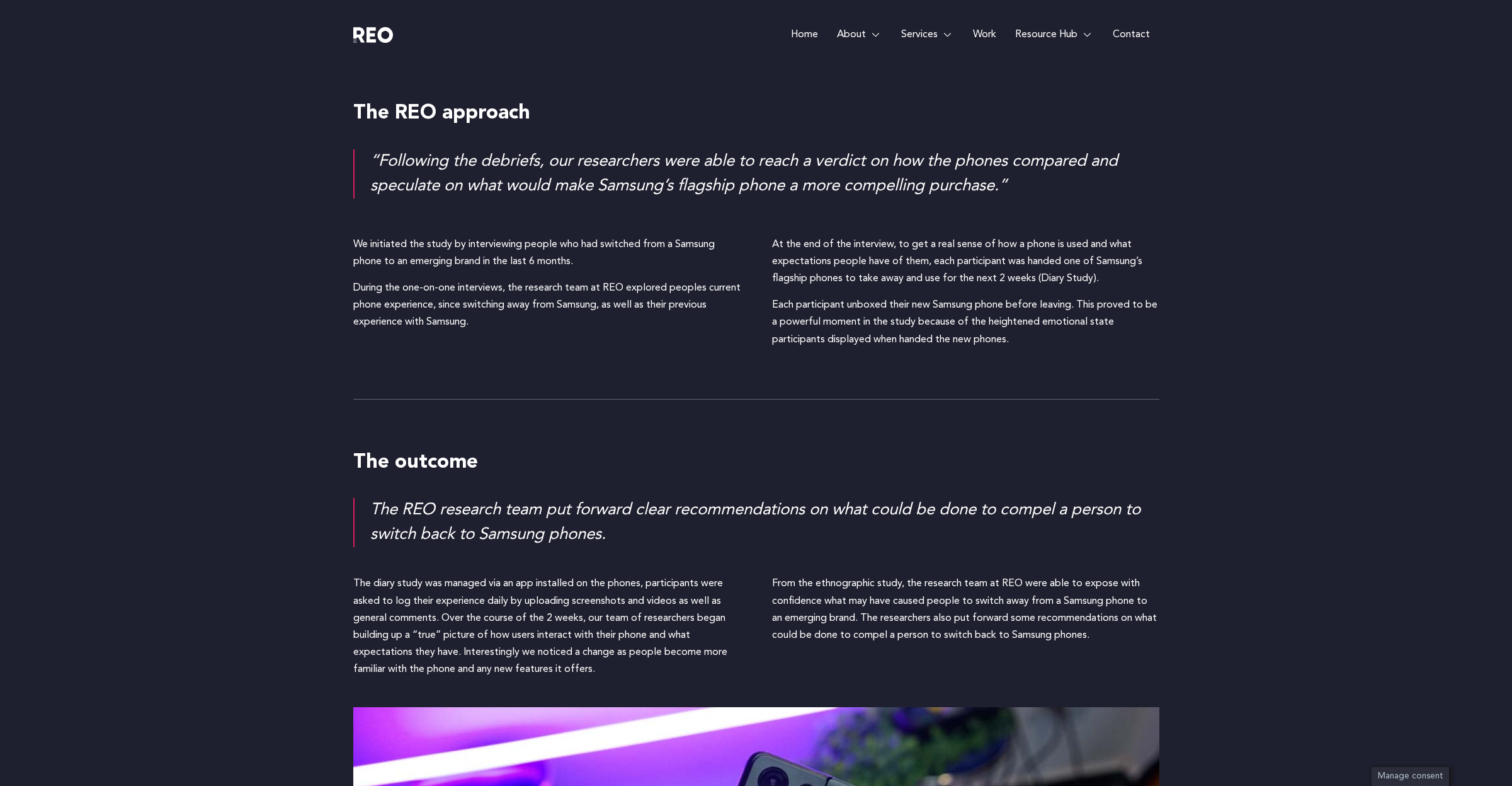
scroll to position [1507, 0]
